Goal: Information Seeking & Learning: Check status

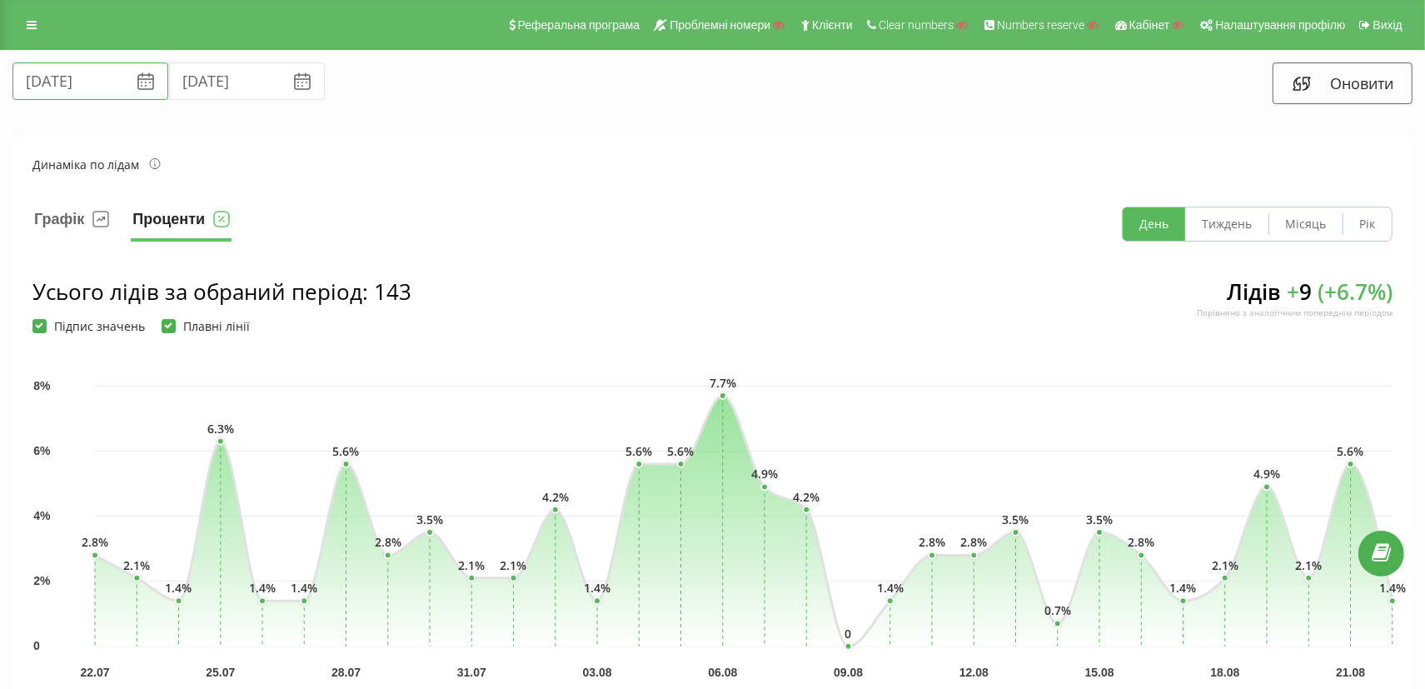
click at [82, 83] on input "[DATE]" at bounding box center [90, 80] width 156 height 37
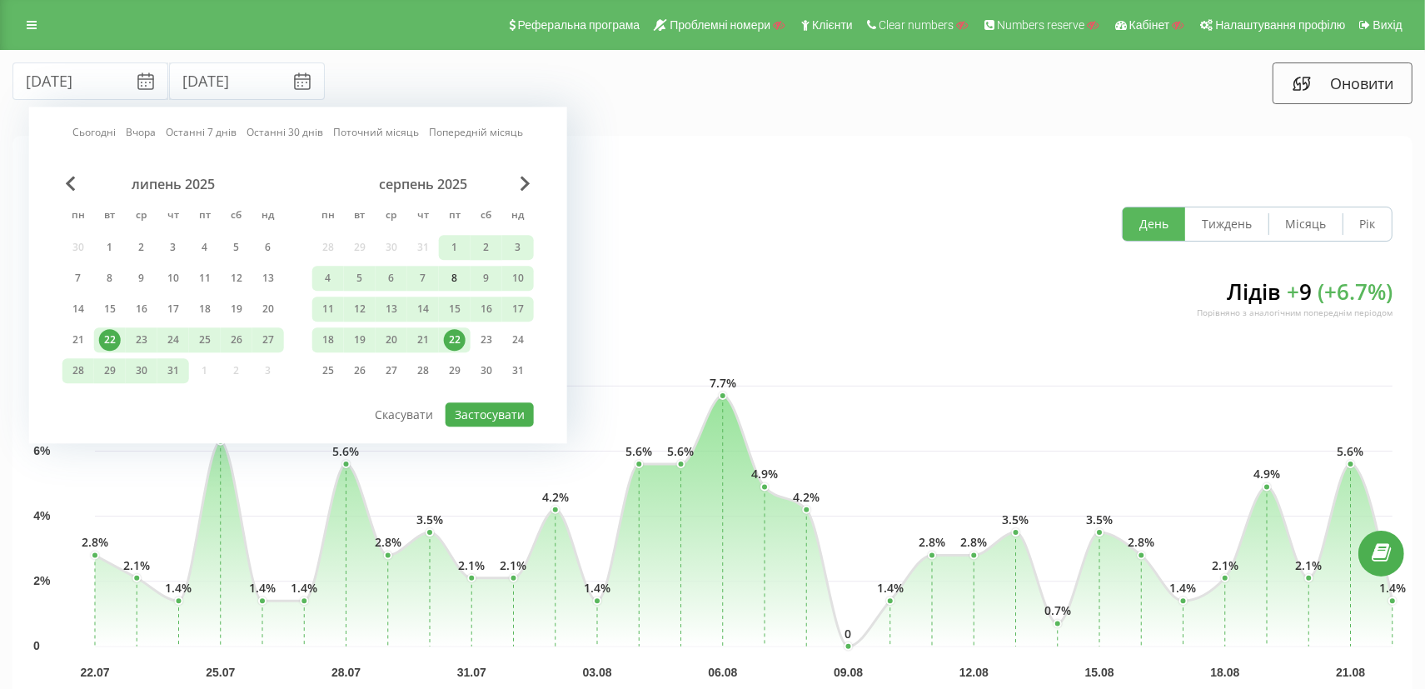
click at [450, 280] on div "8" at bounding box center [455, 278] width 22 height 22
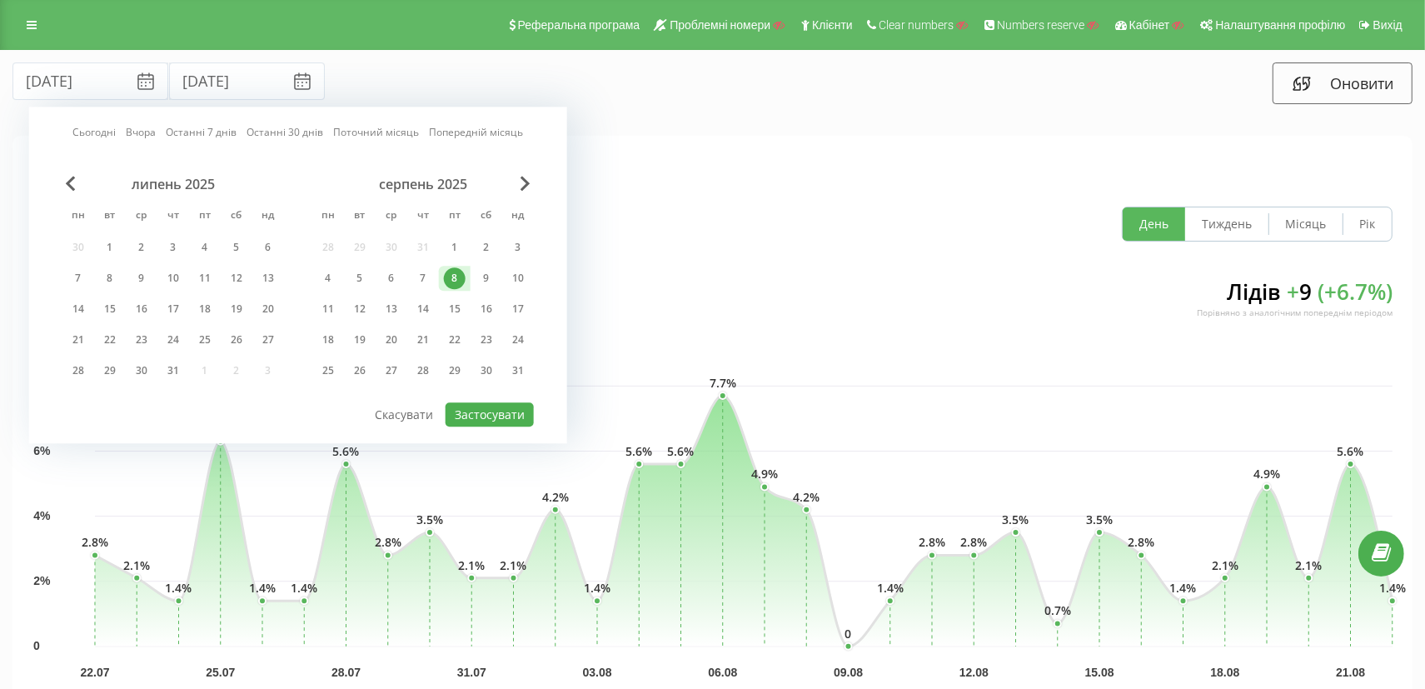
click at [450, 280] on div "8" at bounding box center [455, 278] width 22 height 22
click at [475, 411] on button "Застосувати" at bounding box center [489, 414] width 88 height 24
type input "[DATE]"
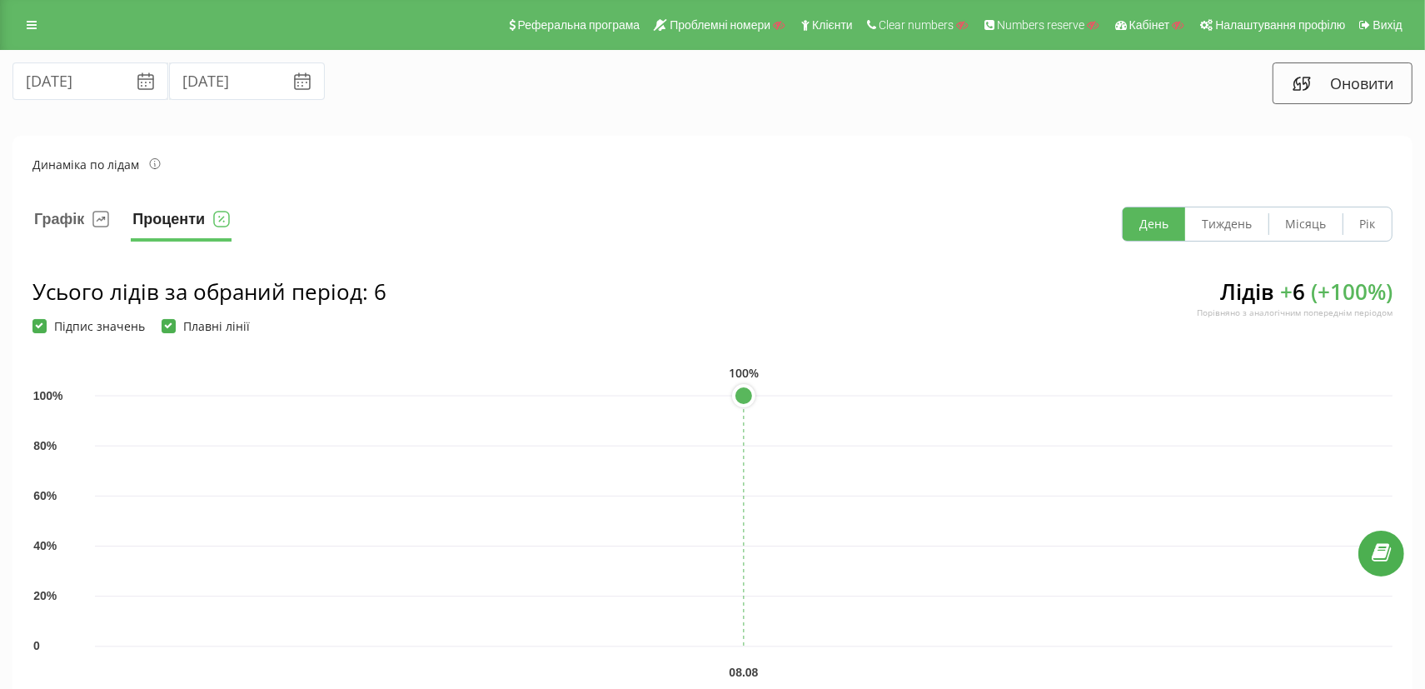
click at [545, 79] on div "[DATE] [DATE]" at bounding box center [357, 83] width 712 height 42
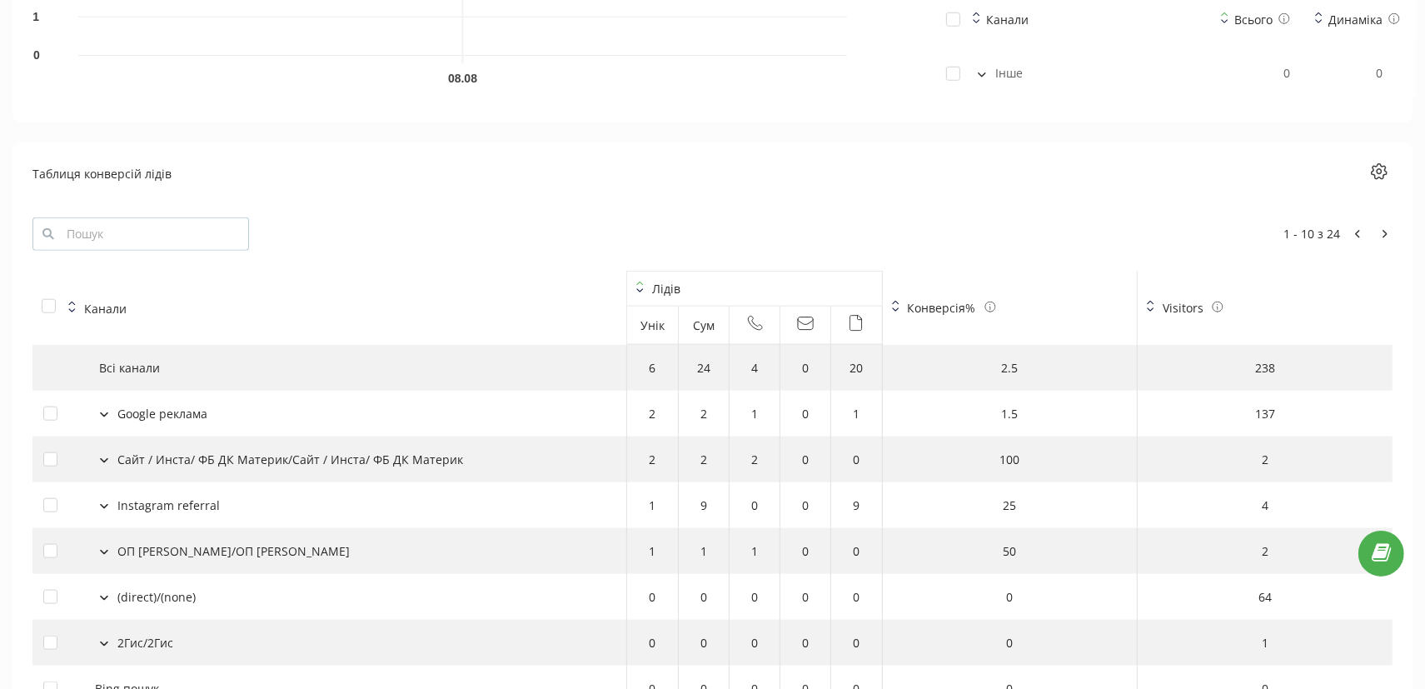
scroll to position [1748, 0]
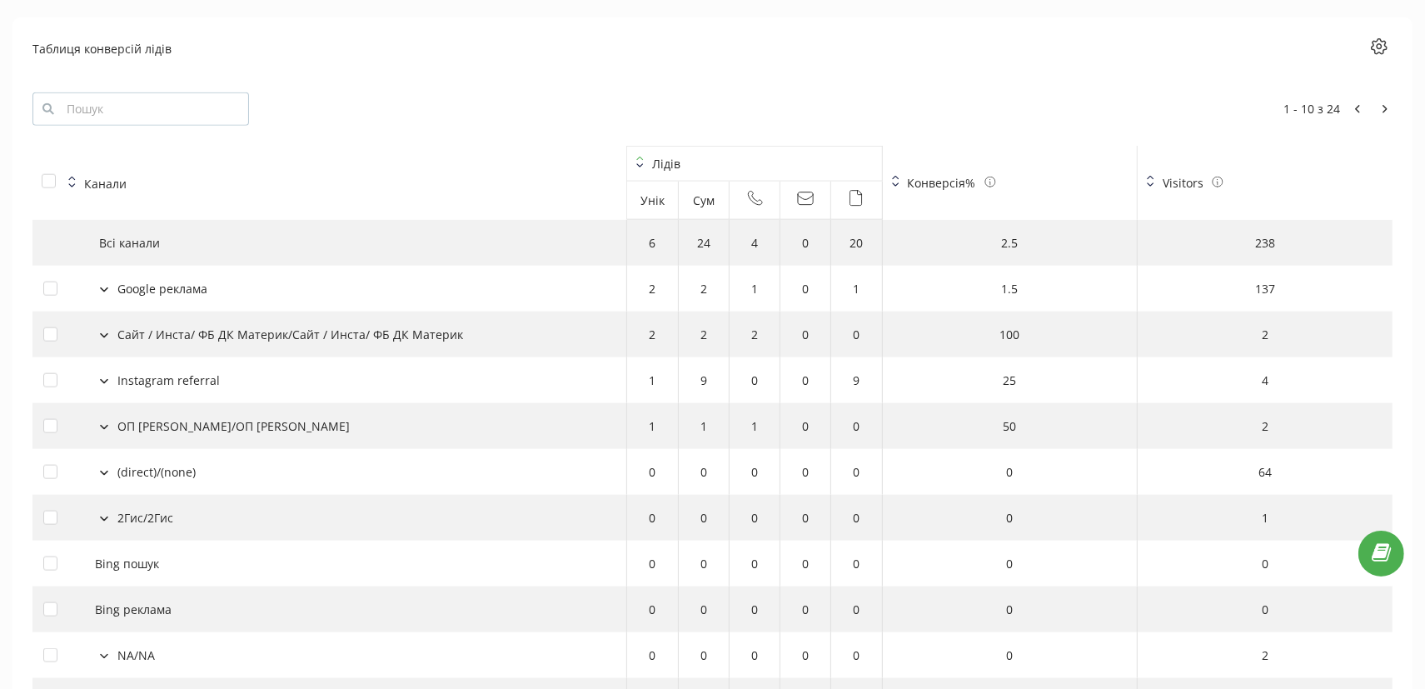
click at [853, 190] on icon at bounding box center [855, 198] width 13 height 17
click at [97, 281] on button at bounding box center [104, 288] width 18 height 15
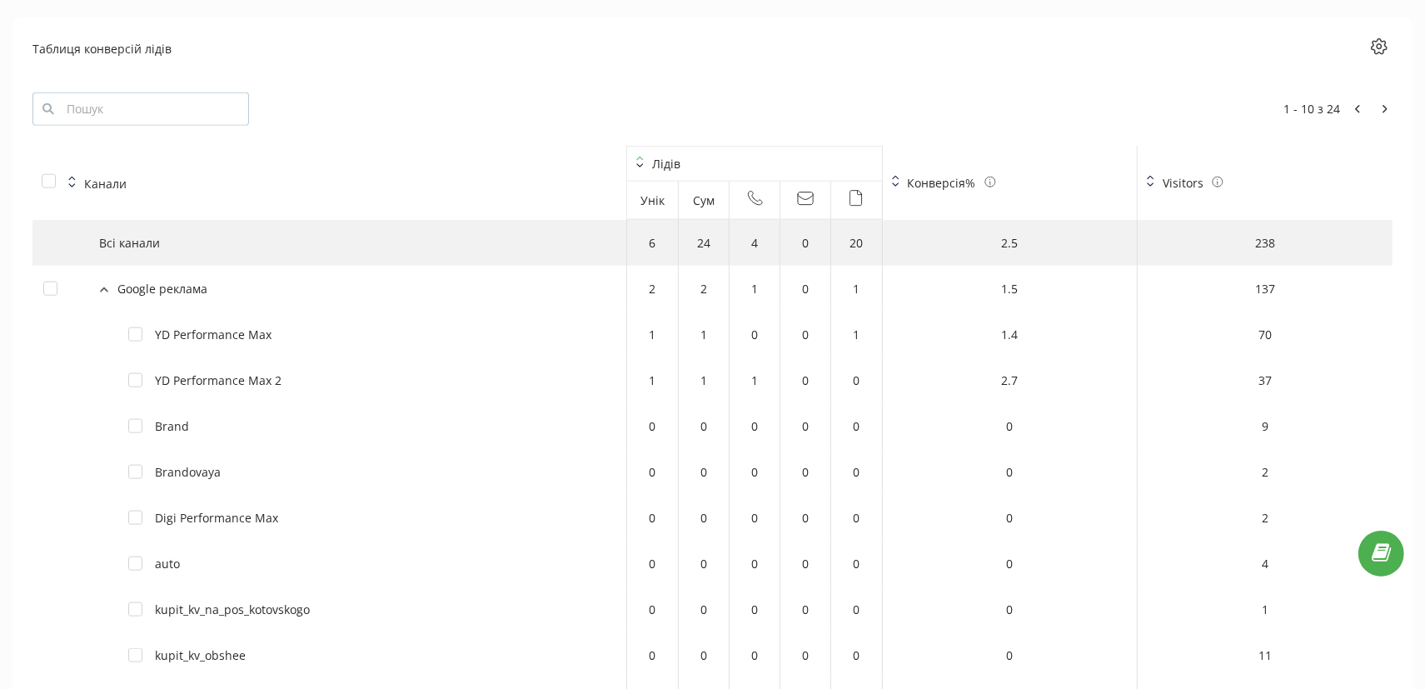
click at [97, 281] on button at bounding box center [104, 288] width 18 height 15
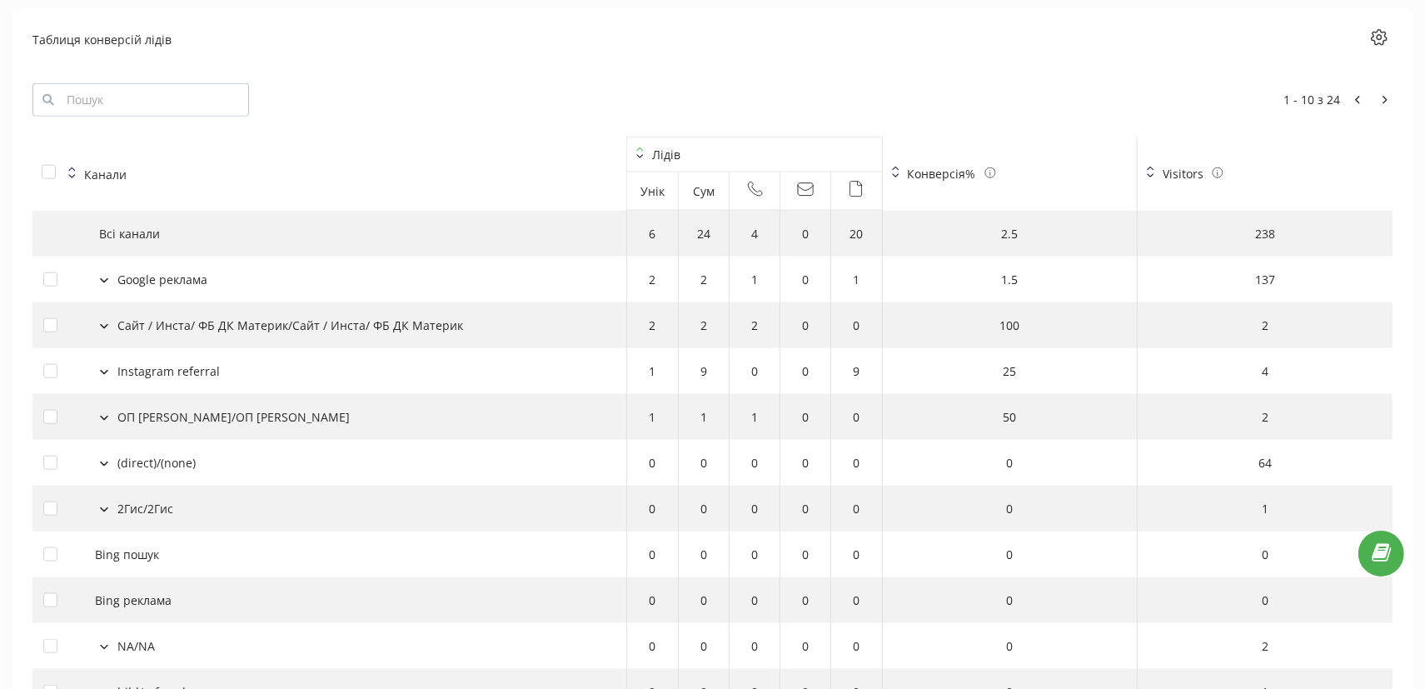
scroll to position [1838, 0]
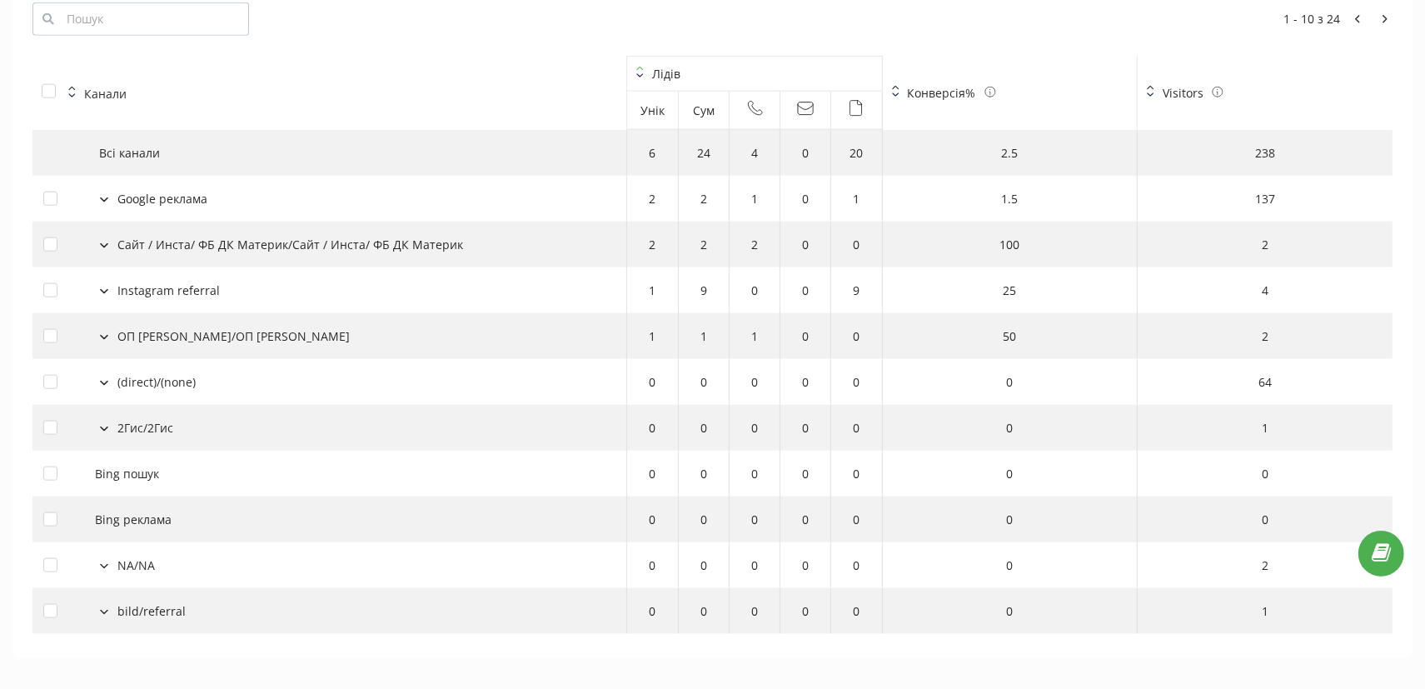
click at [101, 197] on icon at bounding box center [104, 199] width 8 height 5
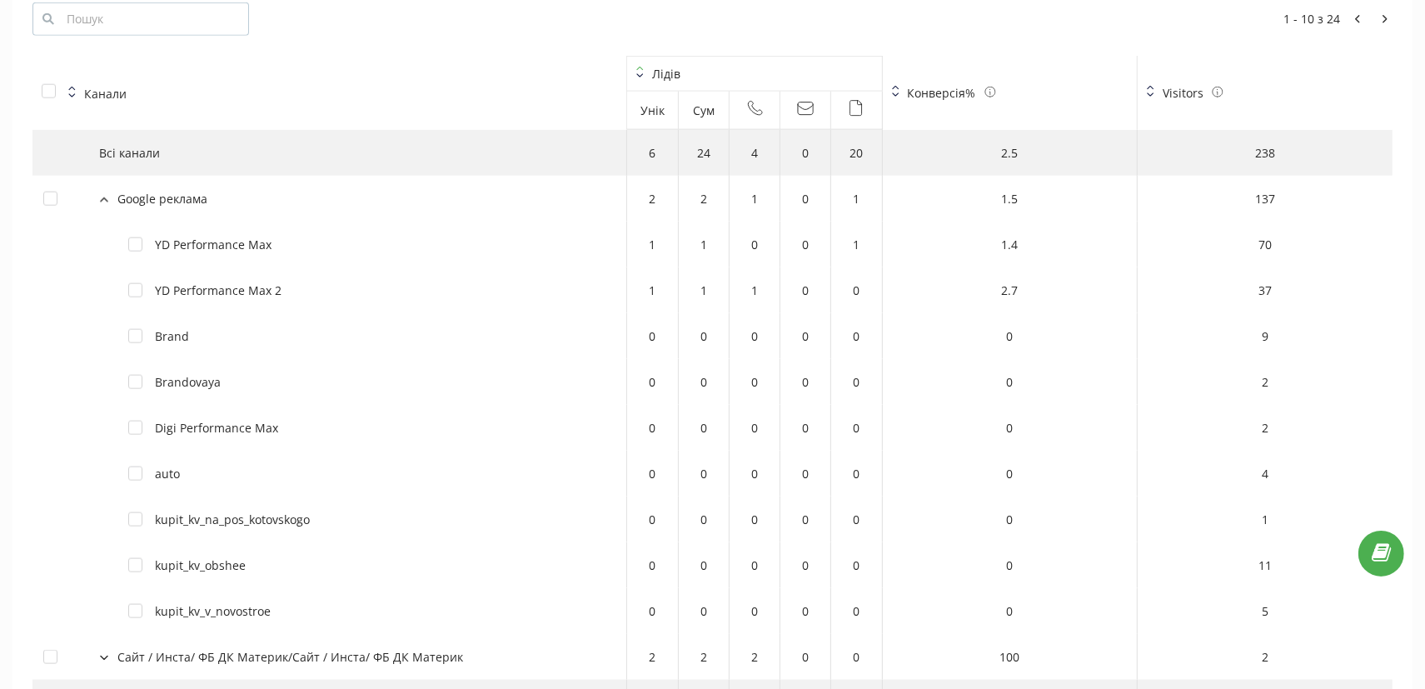
click at [102, 198] on icon at bounding box center [104, 199] width 7 height 3
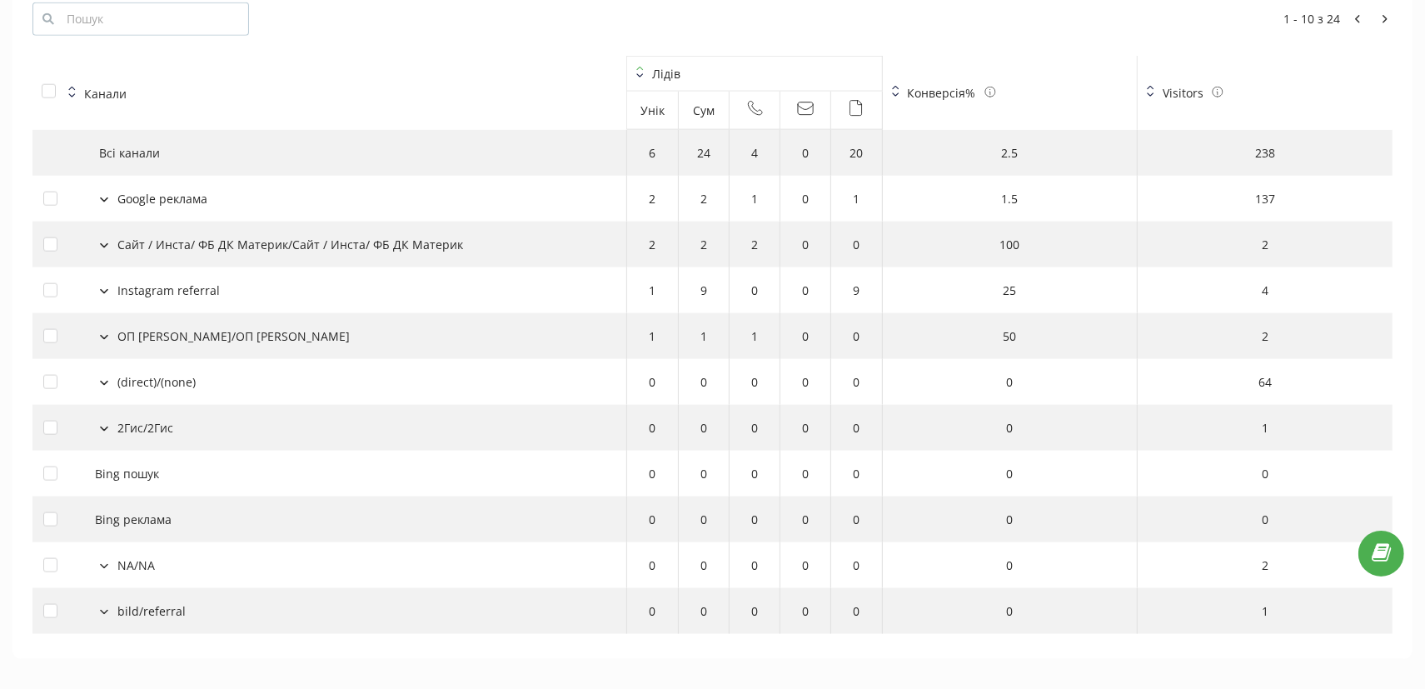
click at [785, 56] on th "Лідів" at bounding box center [754, 74] width 255 height 36
click at [599, 56] on th "Канали" at bounding box center [329, 93] width 594 height 74
click at [637, 56] on th "Лідів" at bounding box center [754, 74] width 255 height 36
click at [639, 66] on icon at bounding box center [639, 72] width 7 height 12
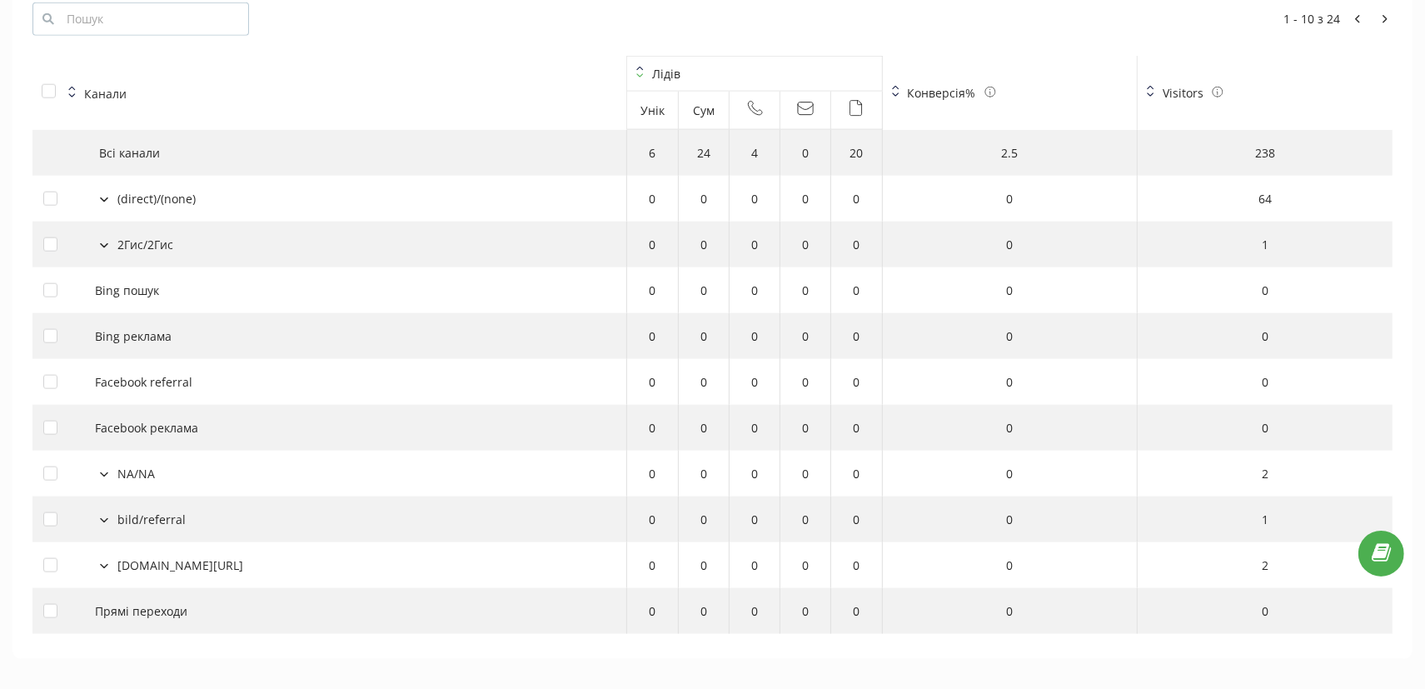
click at [639, 66] on icon at bounding box center [639, 72] width 7 height 12
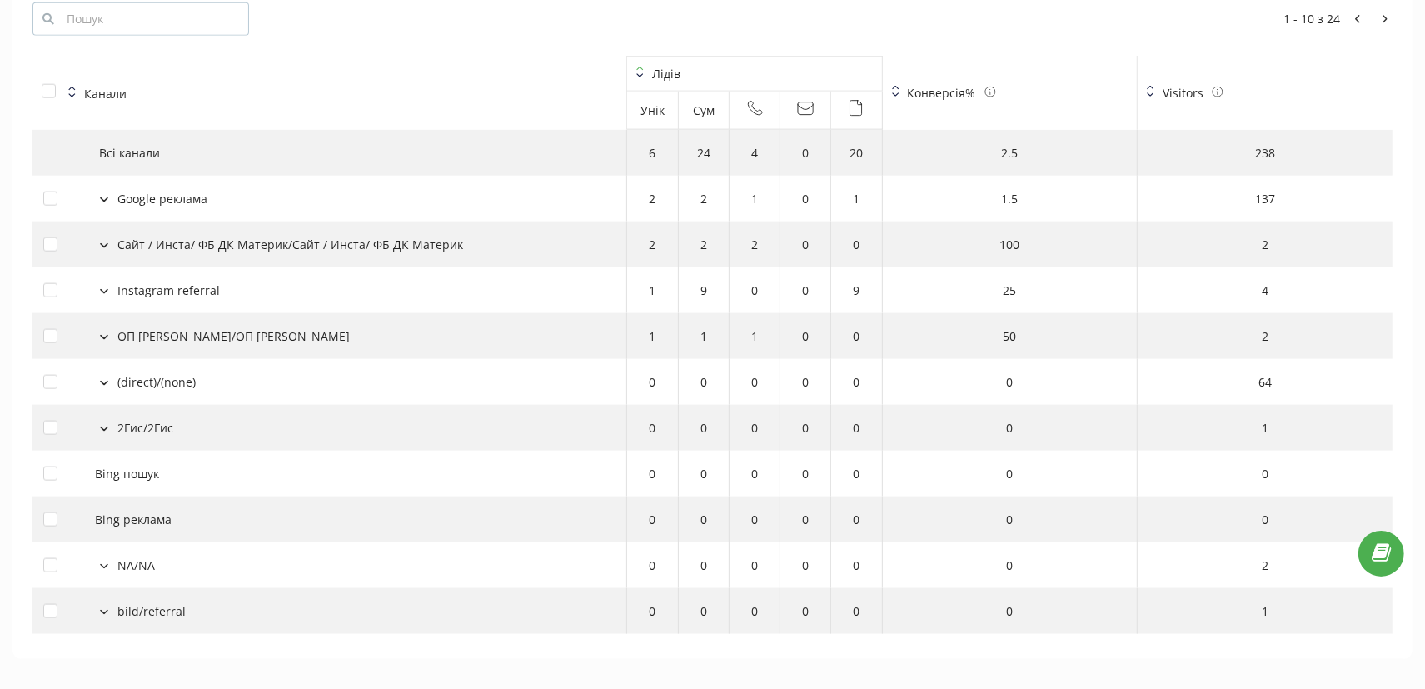
click at [106, 191] on button at bounding box center [104, 198] width 18 height 15
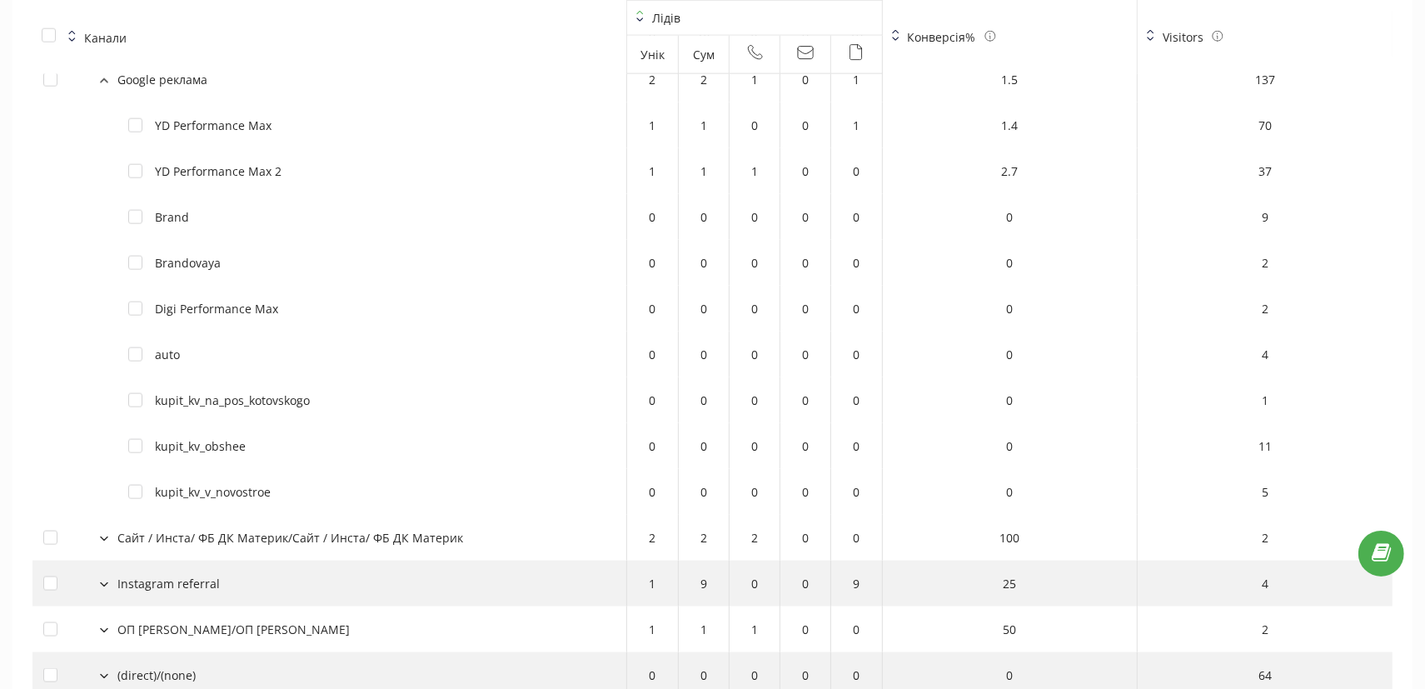
scroll to position [1875, 0]
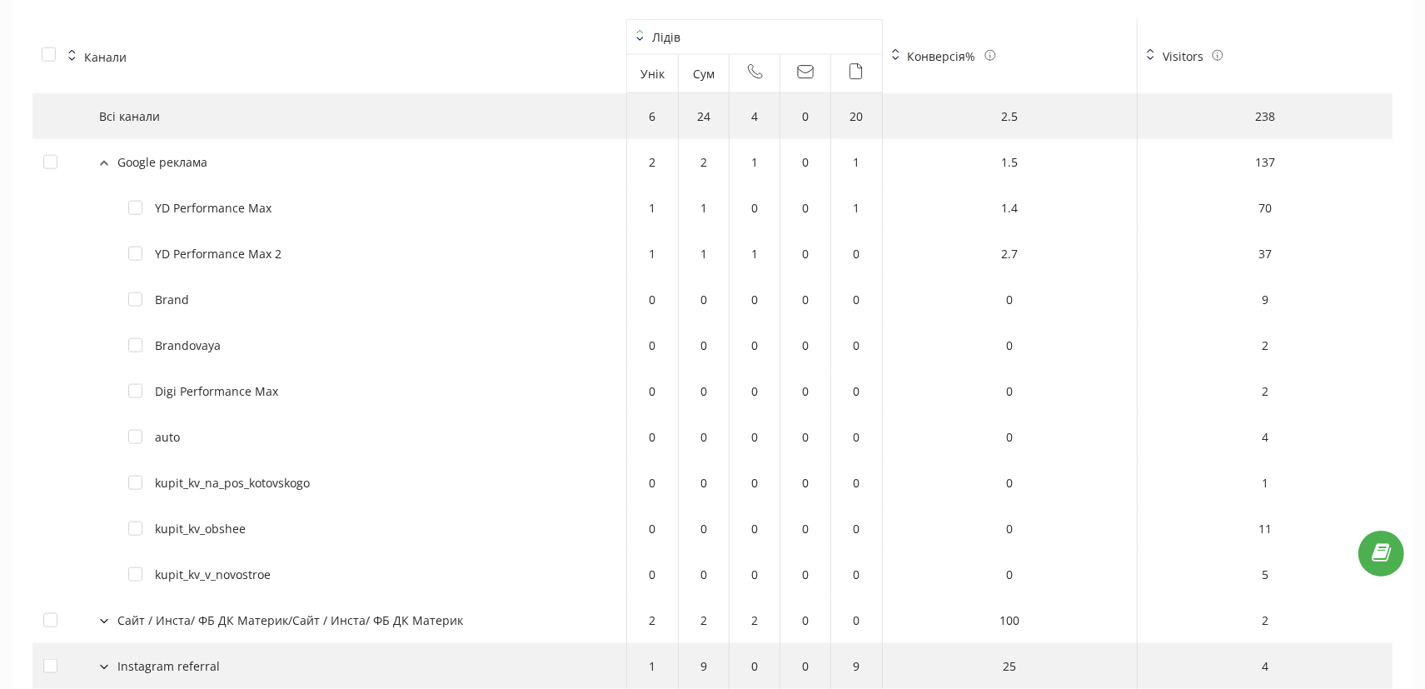
click at [109, 154] on button at bounding box center [104, 161] width 18 height 15
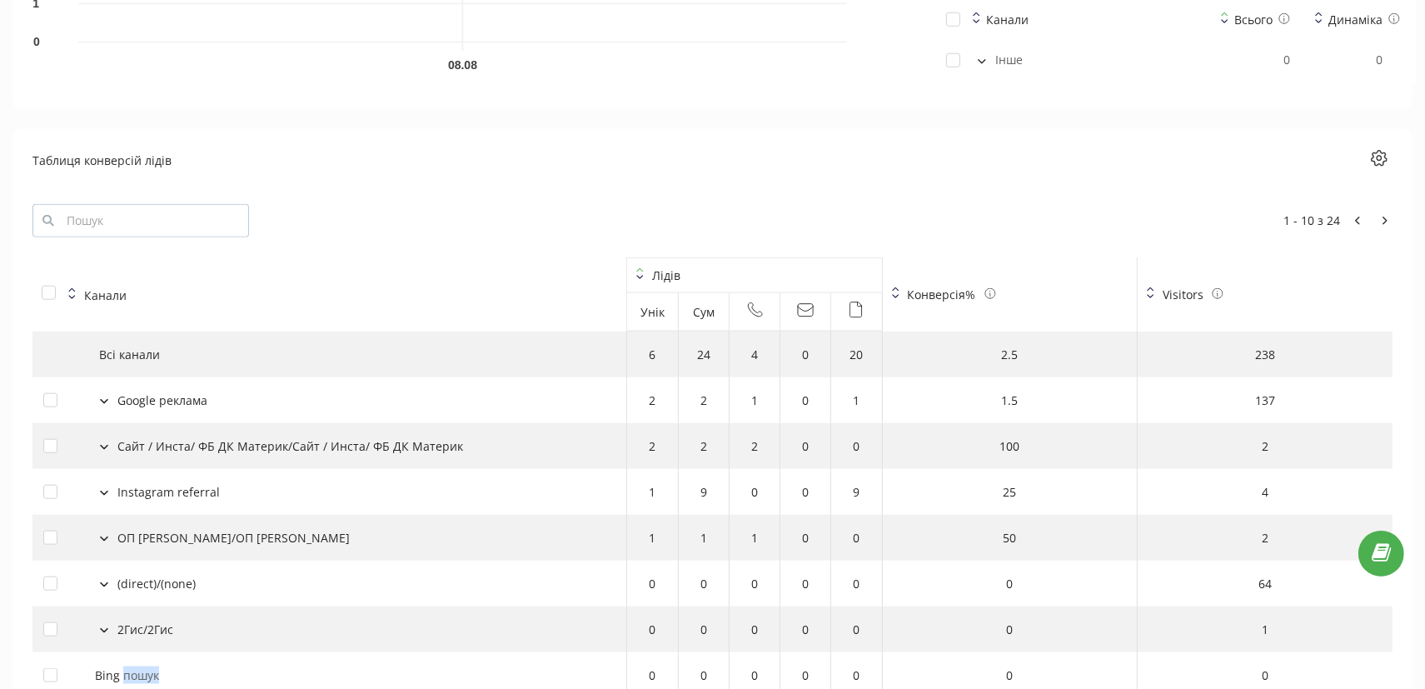
scroll to position [1589, 0]
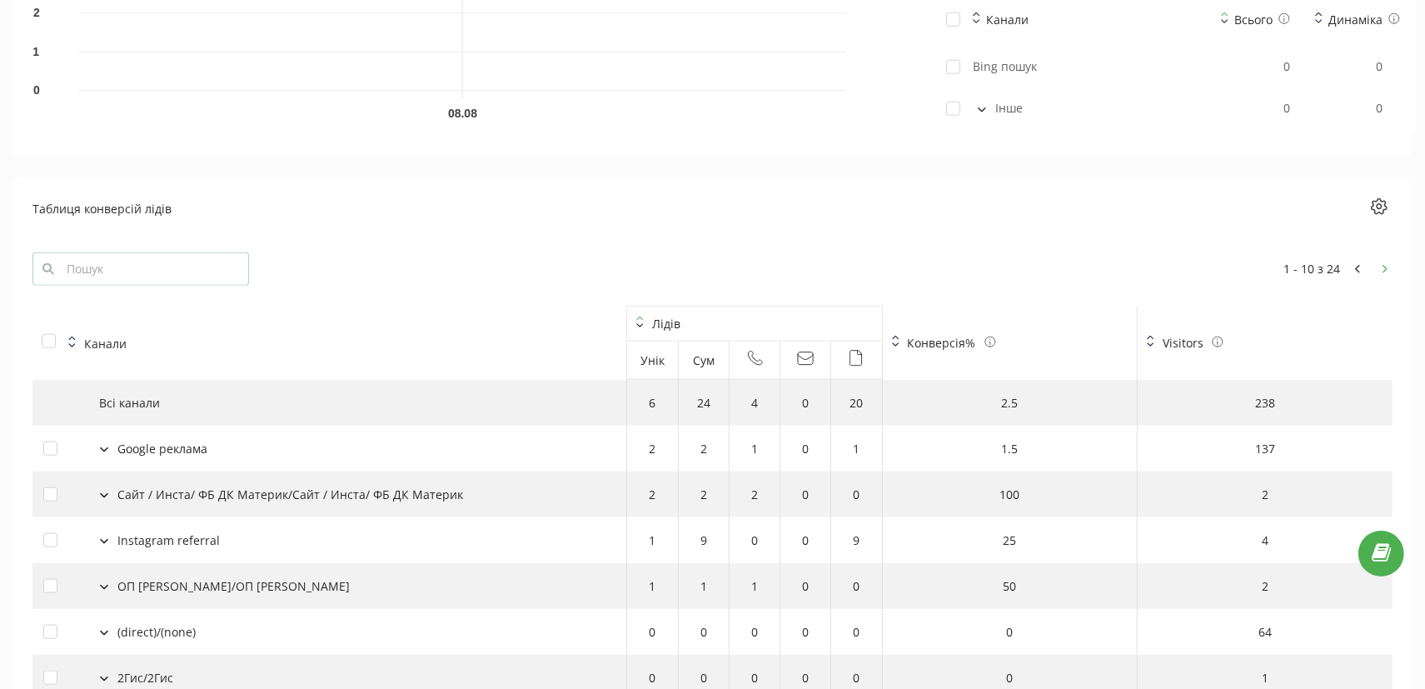
click at [1381, 261] on button at bounding box center [1384, 269] width 15 height 17
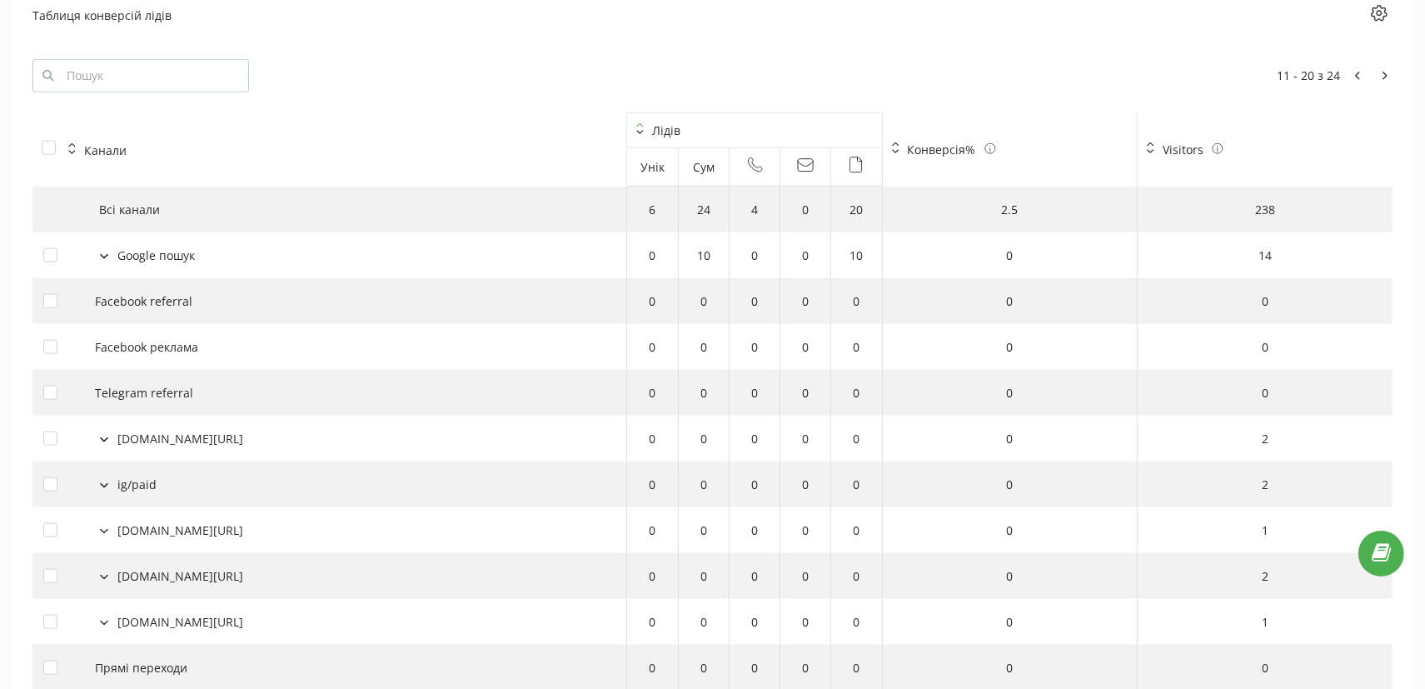
scroll to position [1838, 0]
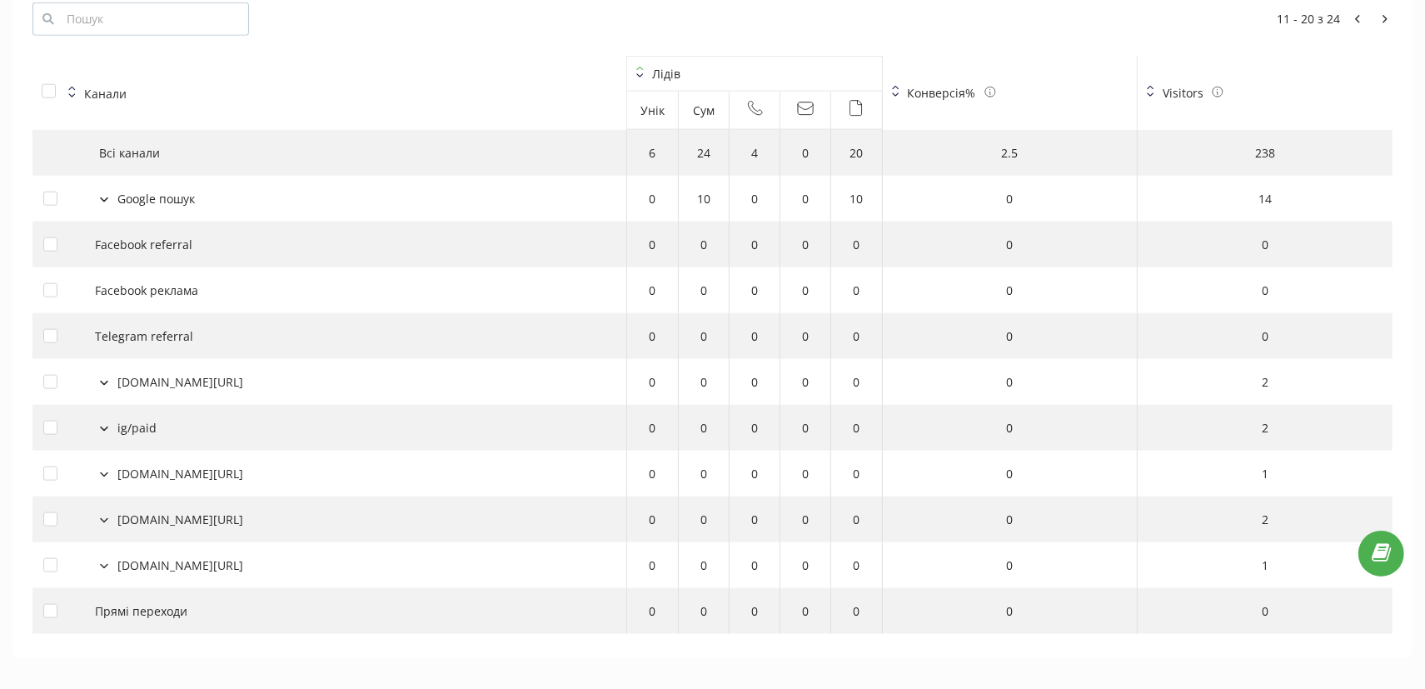
click at [107, 191] on button at bounding box center [104, 198] width 18 height 15
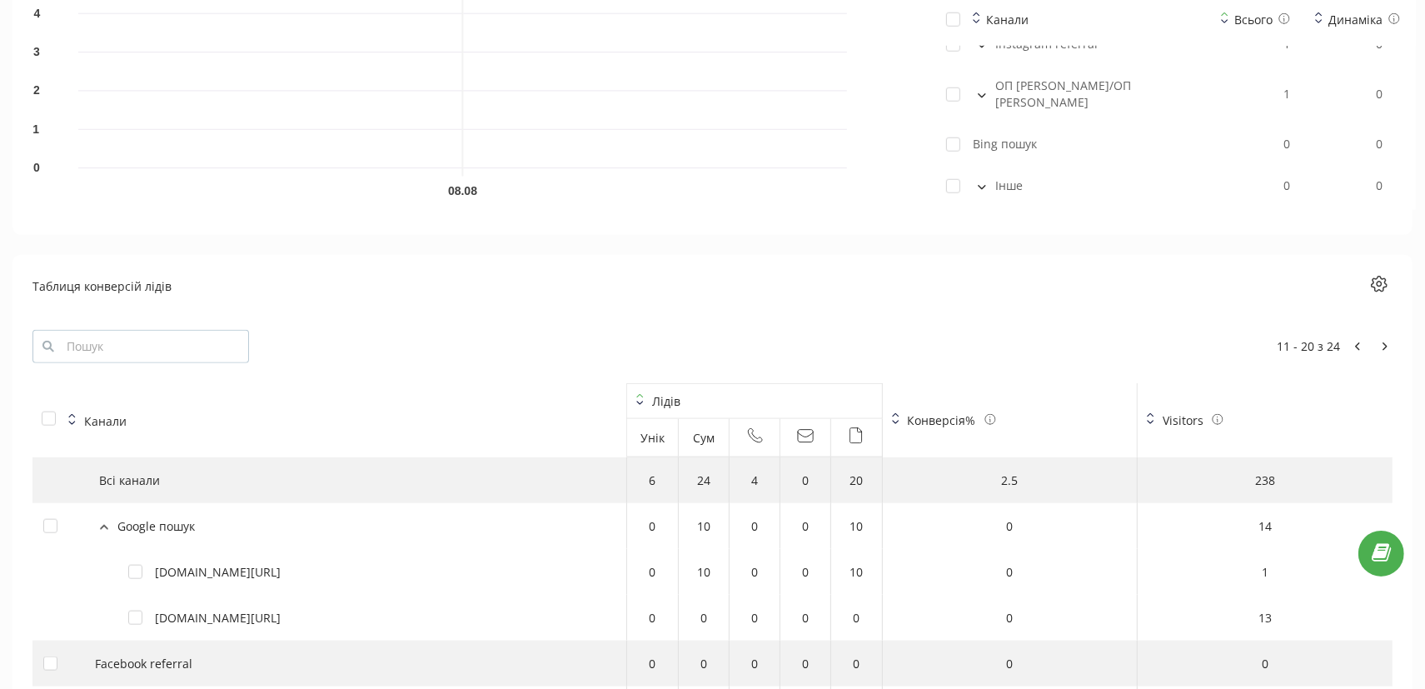
scroll to position [1805, 0]
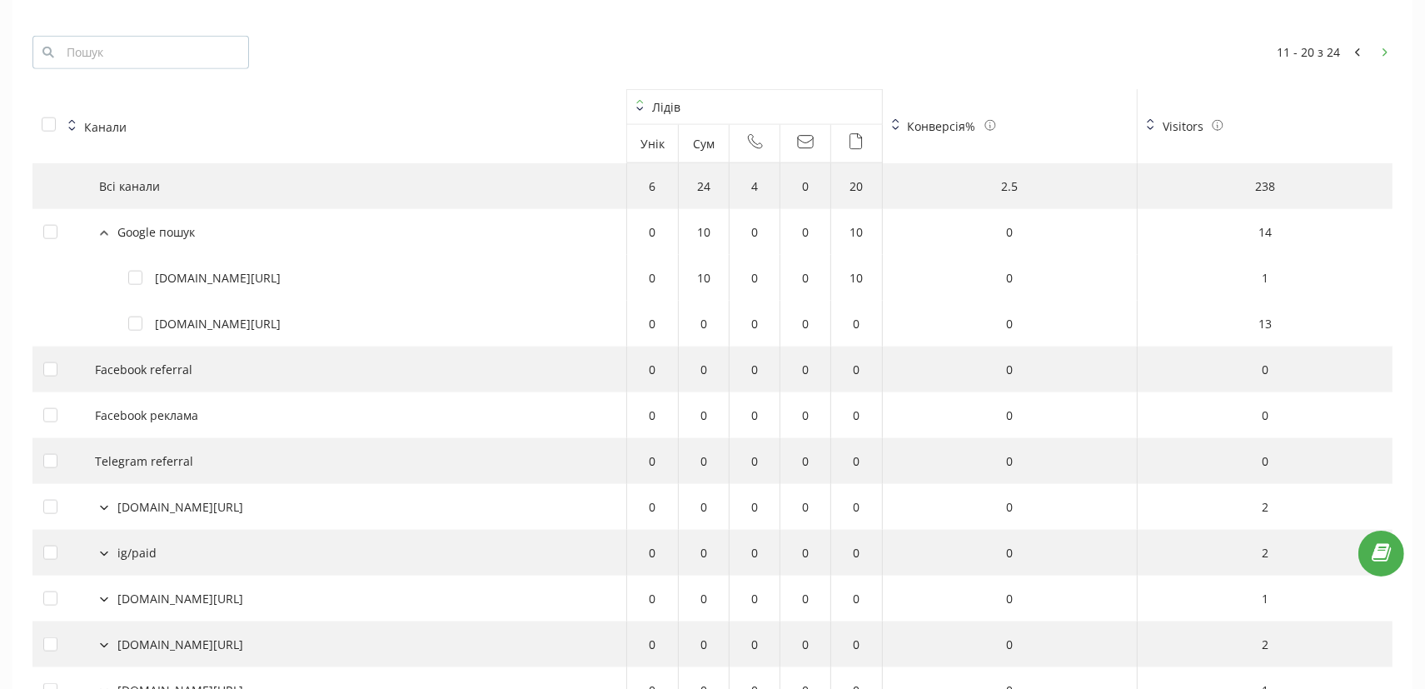
click at [1380, 44] on button at bounding box center [1384, 52] width 15 height 17
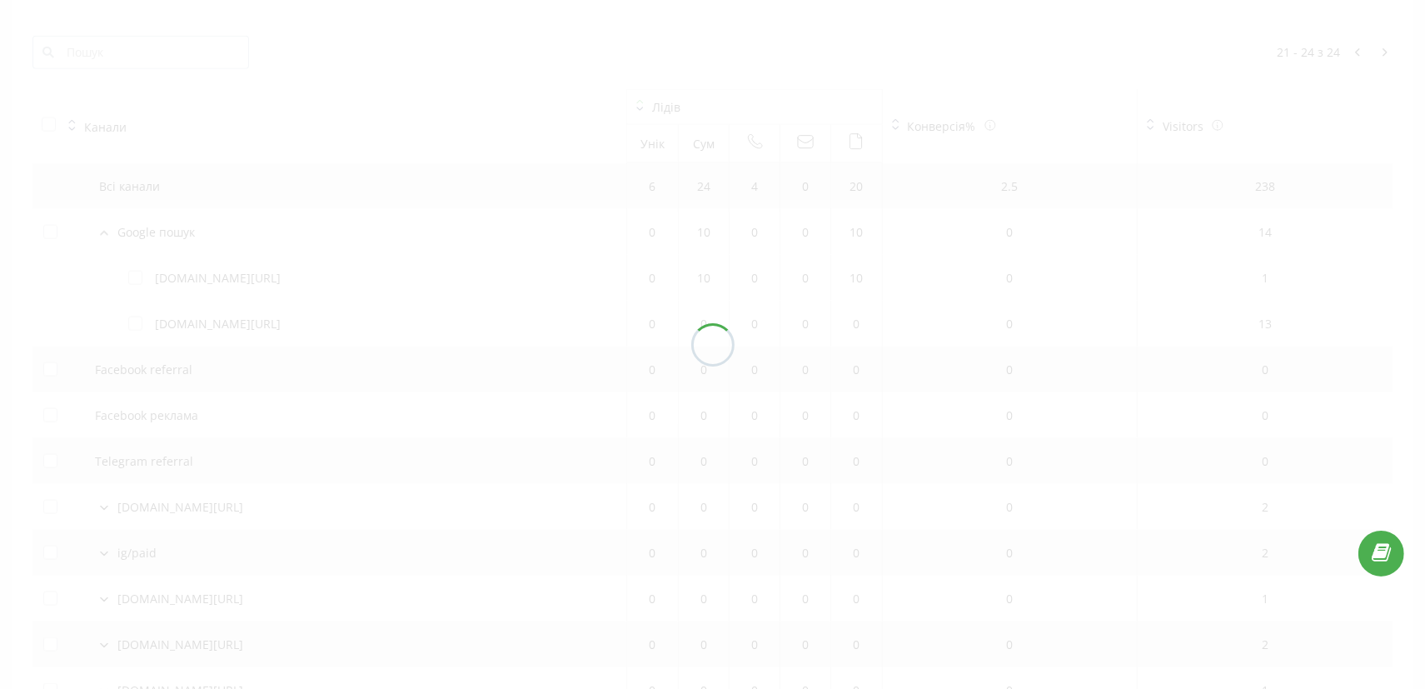
scroll to position [1564, 0]
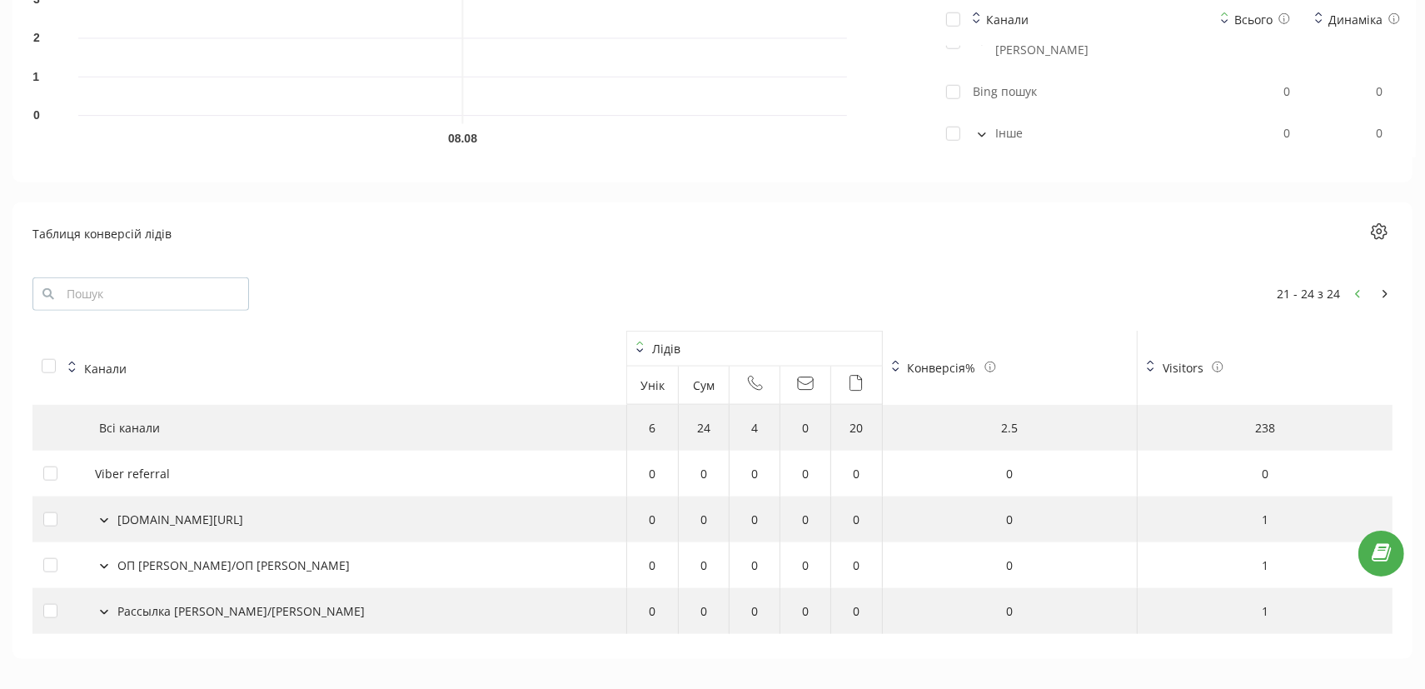
click at [1353, 286] on button at bounding box center [1357, 294] width 15 height 17
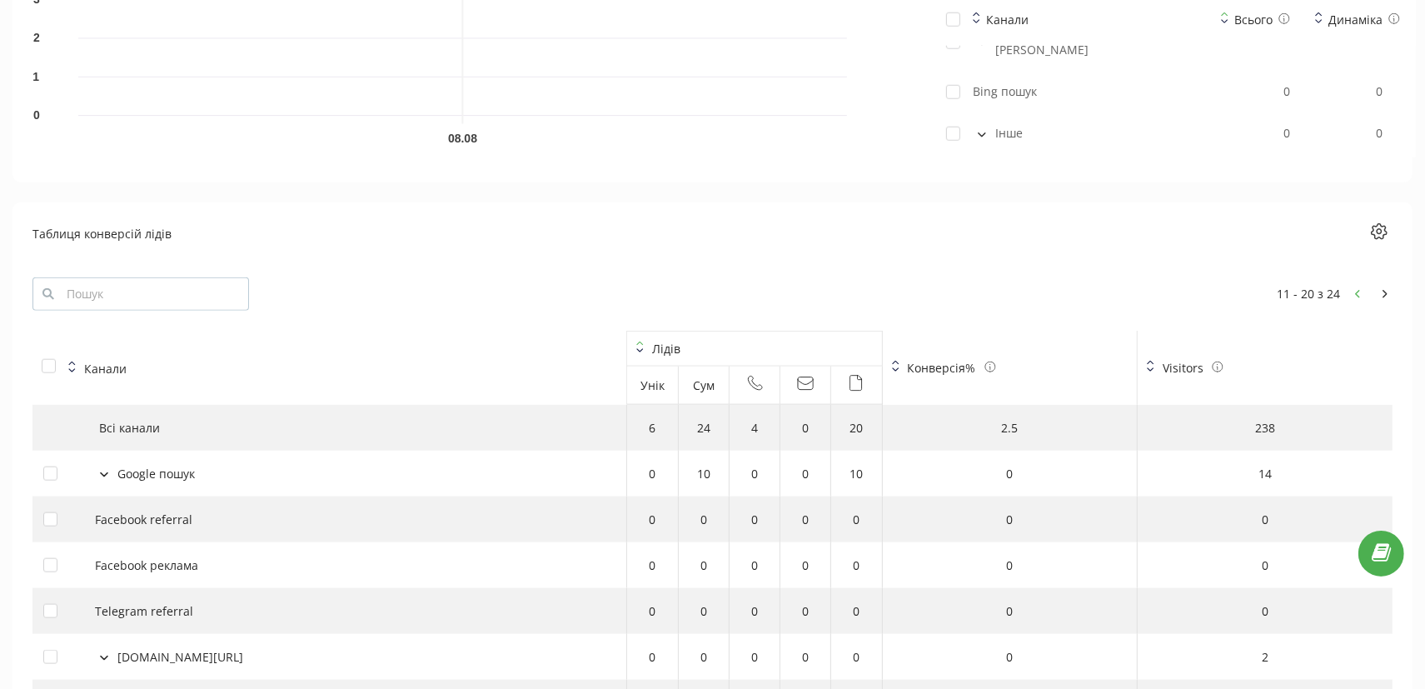
click at [1353, 286] on button at bounding box center [1357, 294] width 15 height 17
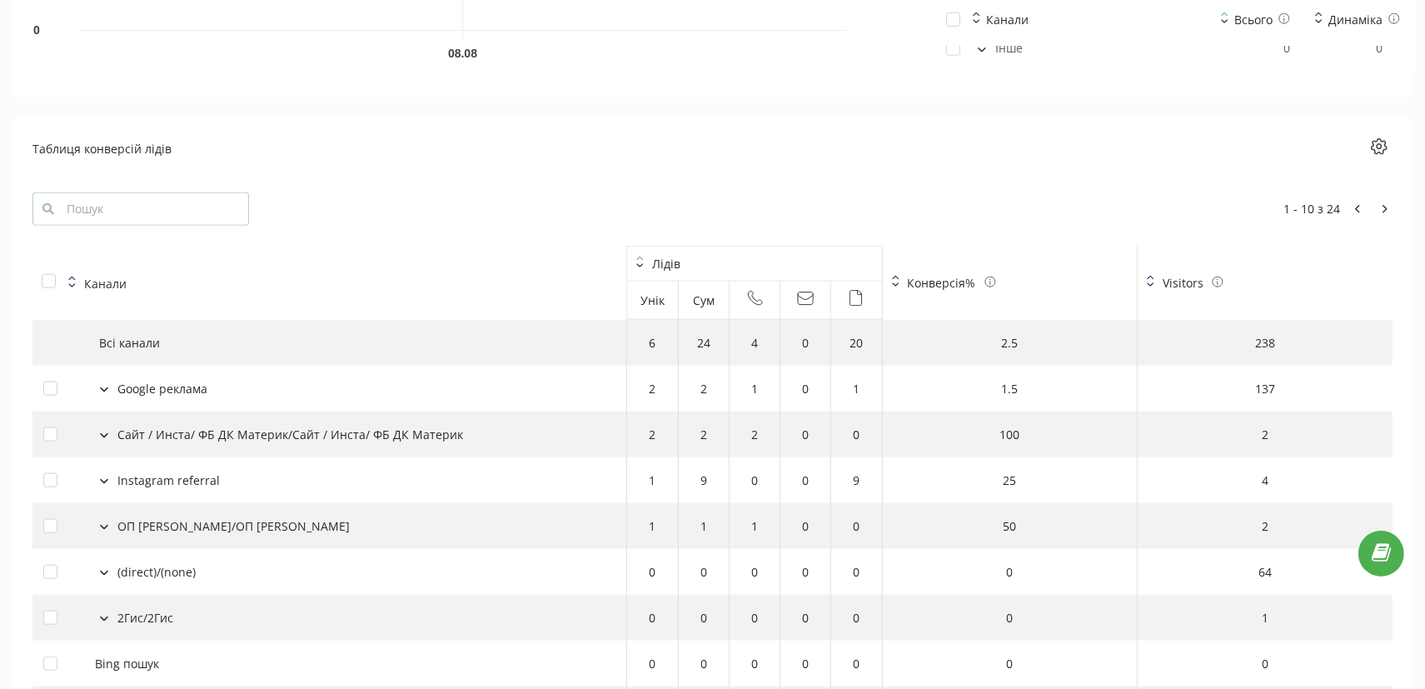
scroll to position [1838, 0]
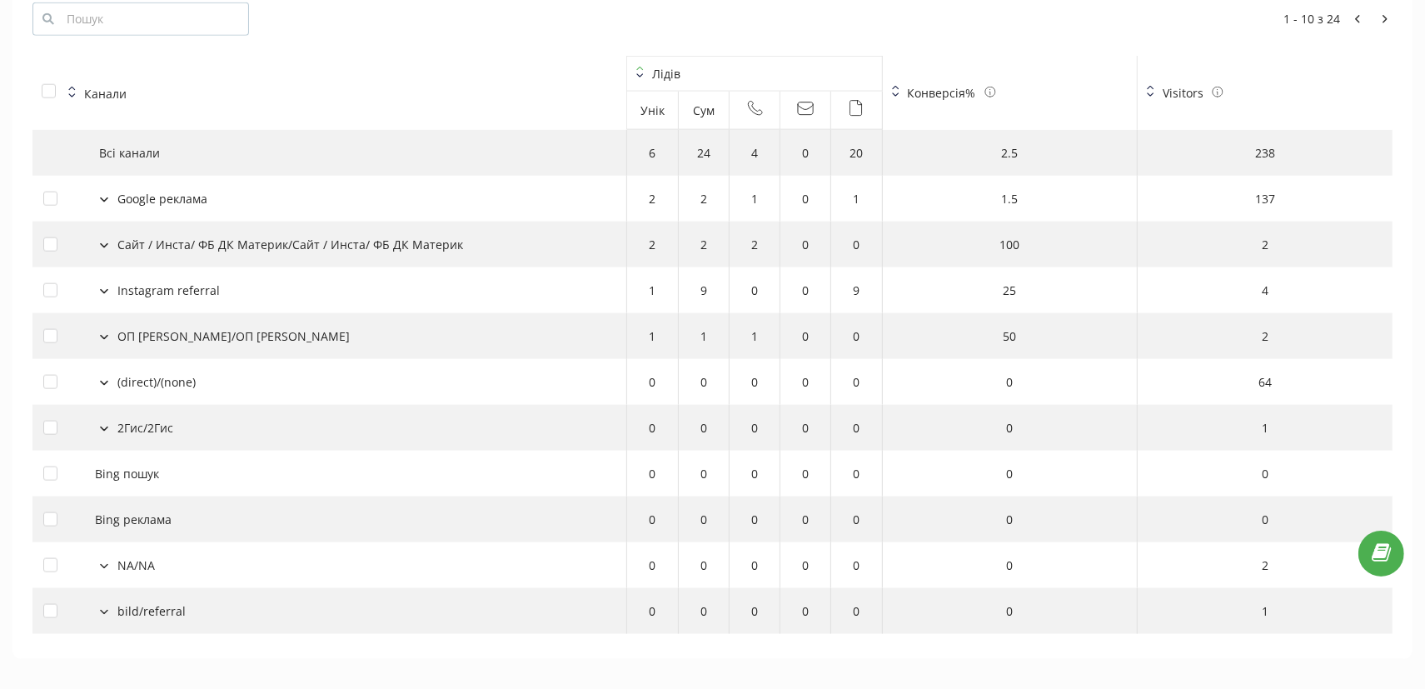
click at [173, 281] on div "Instagram referral" at bounding box center [168, 289] width 102 height 17
click at [84, 281] on div "Instagram referral" at bounding box center [329, 289] width 572 height 17
click at [92, 281] on div "Instagram referral" at bounding box center [329, 289] width 572 height 17
drag, startPoint x: 98, startPoint y: 267, endPoint x: 111, endPoint y: 289, distance: 25.0
click at [98, 282] on button at bounding box center [104, 289] width 18 height 15
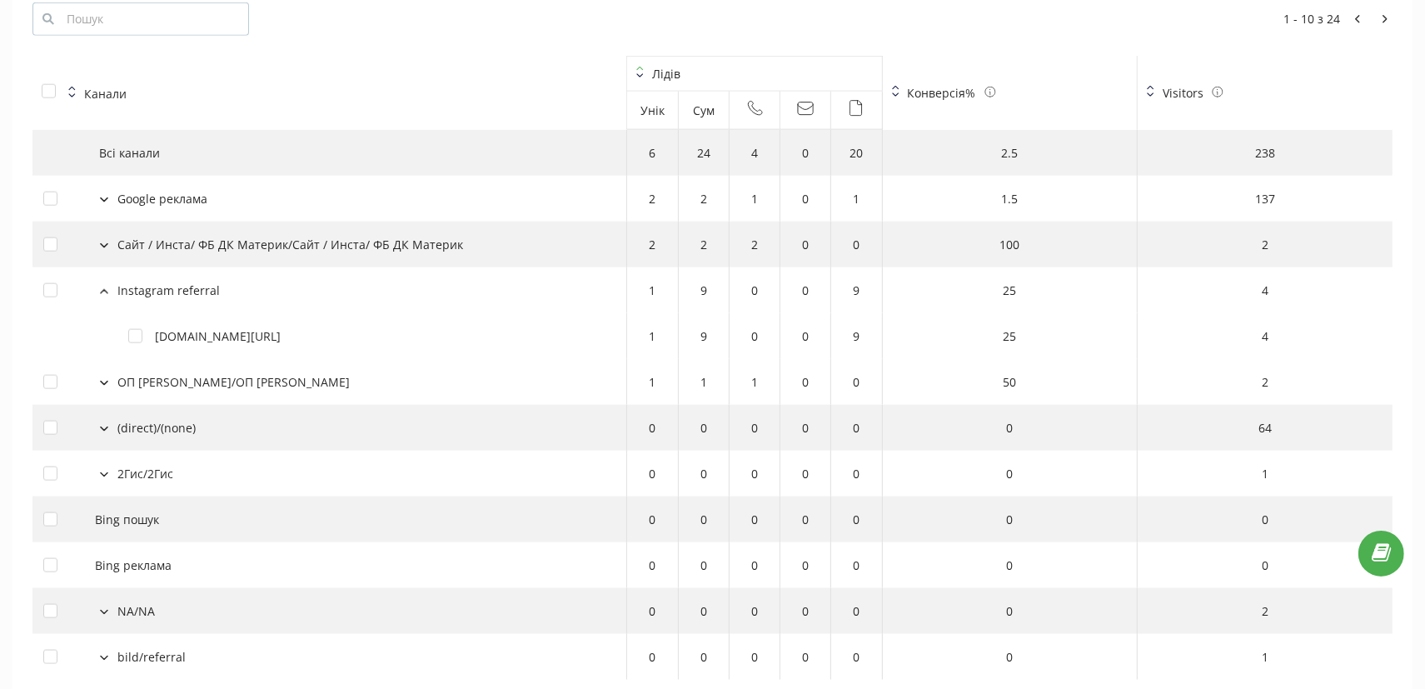
drag, startPoint x: 104, startPoint y: 172, endPoint x: 115, endPoint y: 182, distance: 14.7
click at [105, 191] on button at bounding box center [104, 198] width 18 height 15
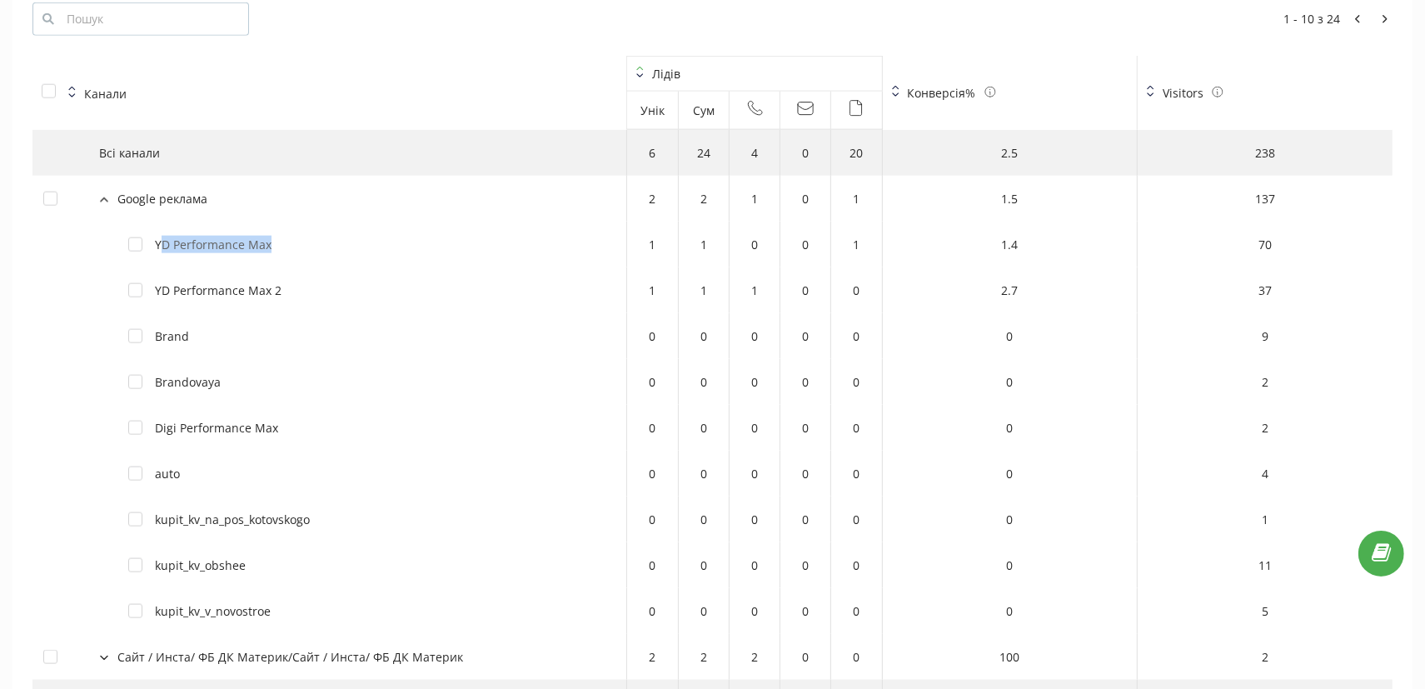
drag, startPoint x: 159, startPoint y: 217, endPoint x: 316, endPoint y: 224, distance: 157.5
click at [316, 236] on div "YD Performance Max" at bounding box center [371, 244] width 487 height 17
drag, startPoint x: 150, startPoint y: 221, endPoint x: 304, endPoint y: 227, distance: 154.1
click at [304, 236] on div "YD Performance Max" at bounding box center [371, 244] width 487 height 17
